Goal: Information Seeking & Learning: Learn about a topic

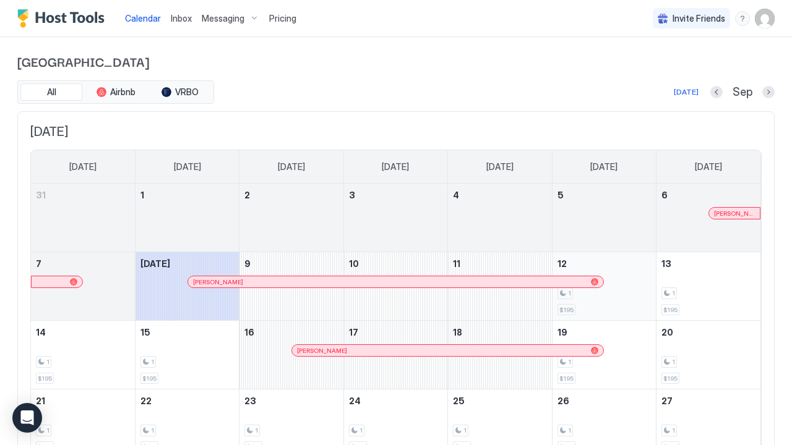
click at [625, 291] on div "1" at bounding box center [603, 294] width 93 height 12
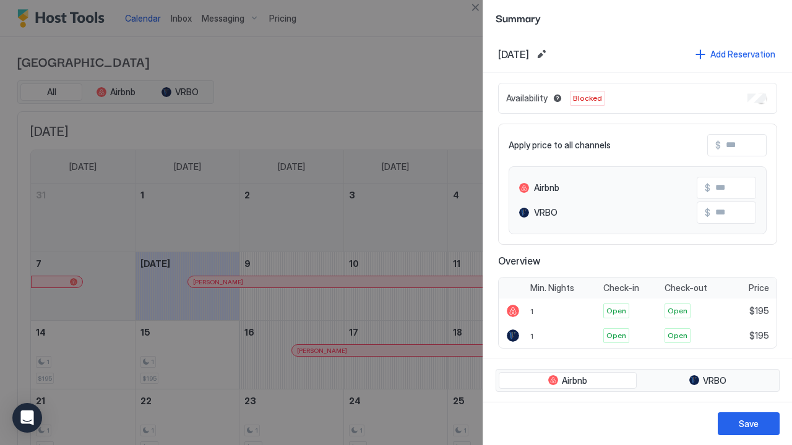
click at [464, 225] on div at bounding box center [396, 222] width 792 height 445
click at [750, 425] on div "Save" at bounding box center [748, 423] width 20 height 13
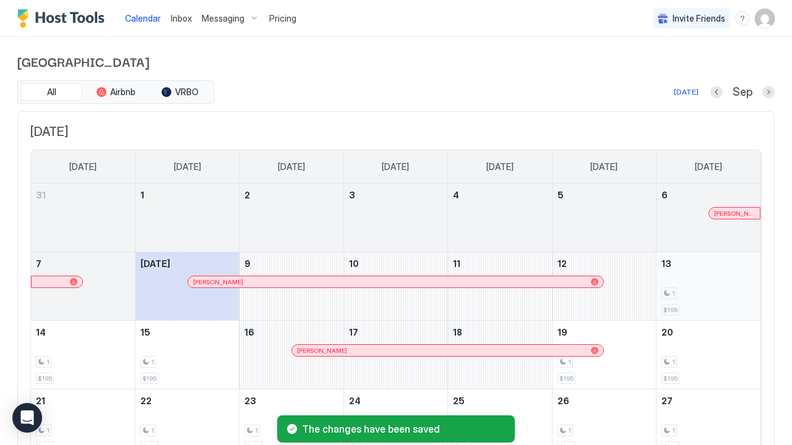
click at [712, 302] on div "1 $195" at bounding box center [708, 286] width 94 height 58
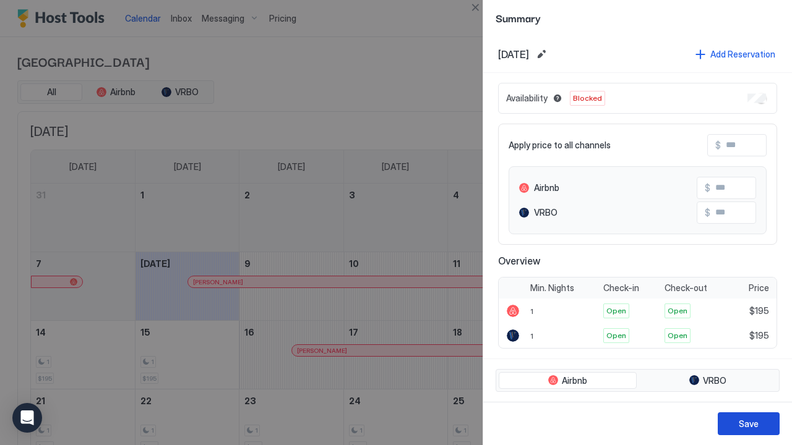
click at [740, 424] on div "Save" at bounding box center [748, 423] width 20 height 13
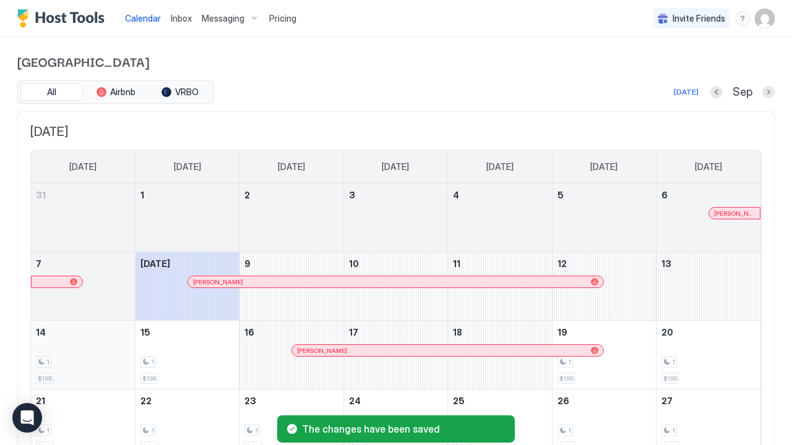
click at [69, 350] on div "1 $195" at bounding box center [83, 355] width 94 height 58
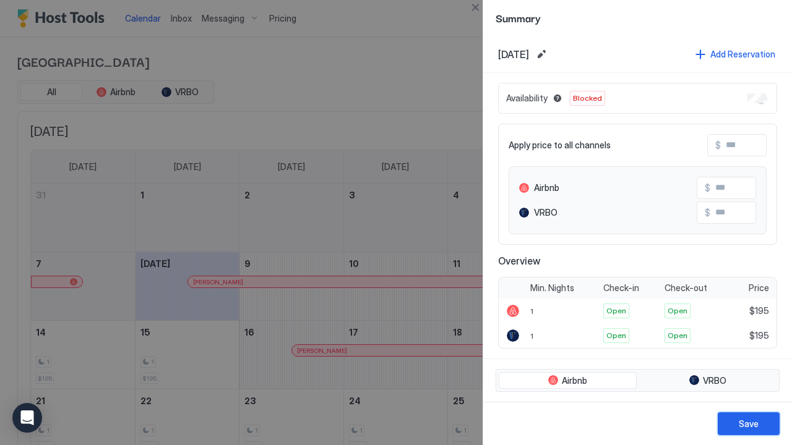
click at [737, 426] on button "Save" at bounding box center [748, 424] width 62 height 23
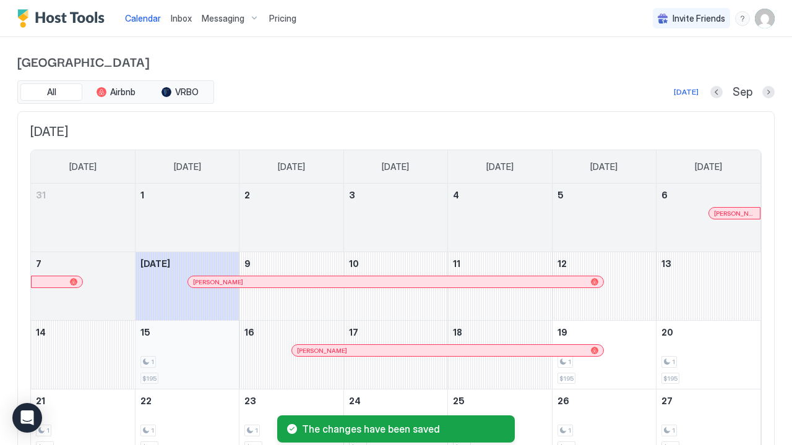
click at [223, 357] on div "1" at bounding box center [186, 362] width 93 height 12
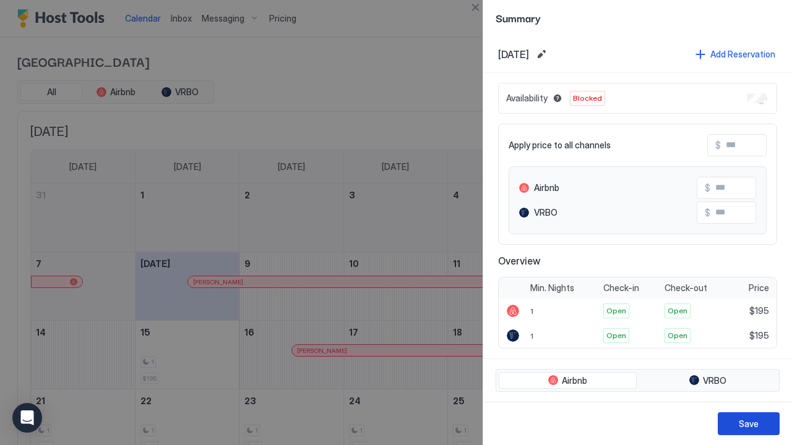
click at [746, 422] on div "Save" at bounding box center [748, 423] width 20 height 13
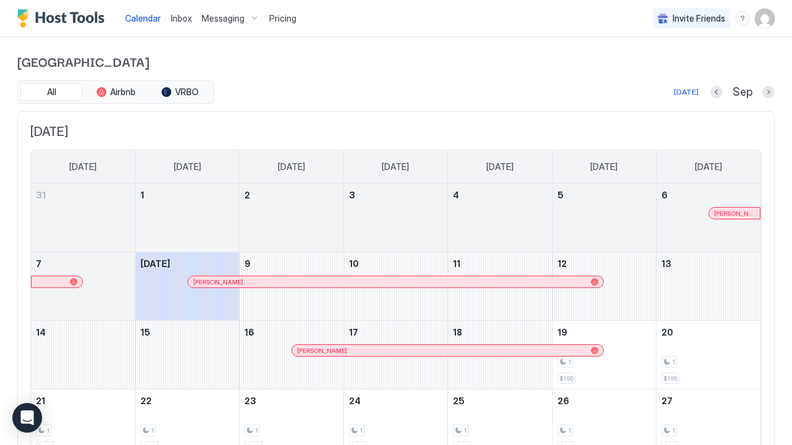
click at [288, 19] on span "Pricing" at bounding box center [282, 18] width 27 height 11
